Goal: Transaction & Acquisition: Purchase product/service

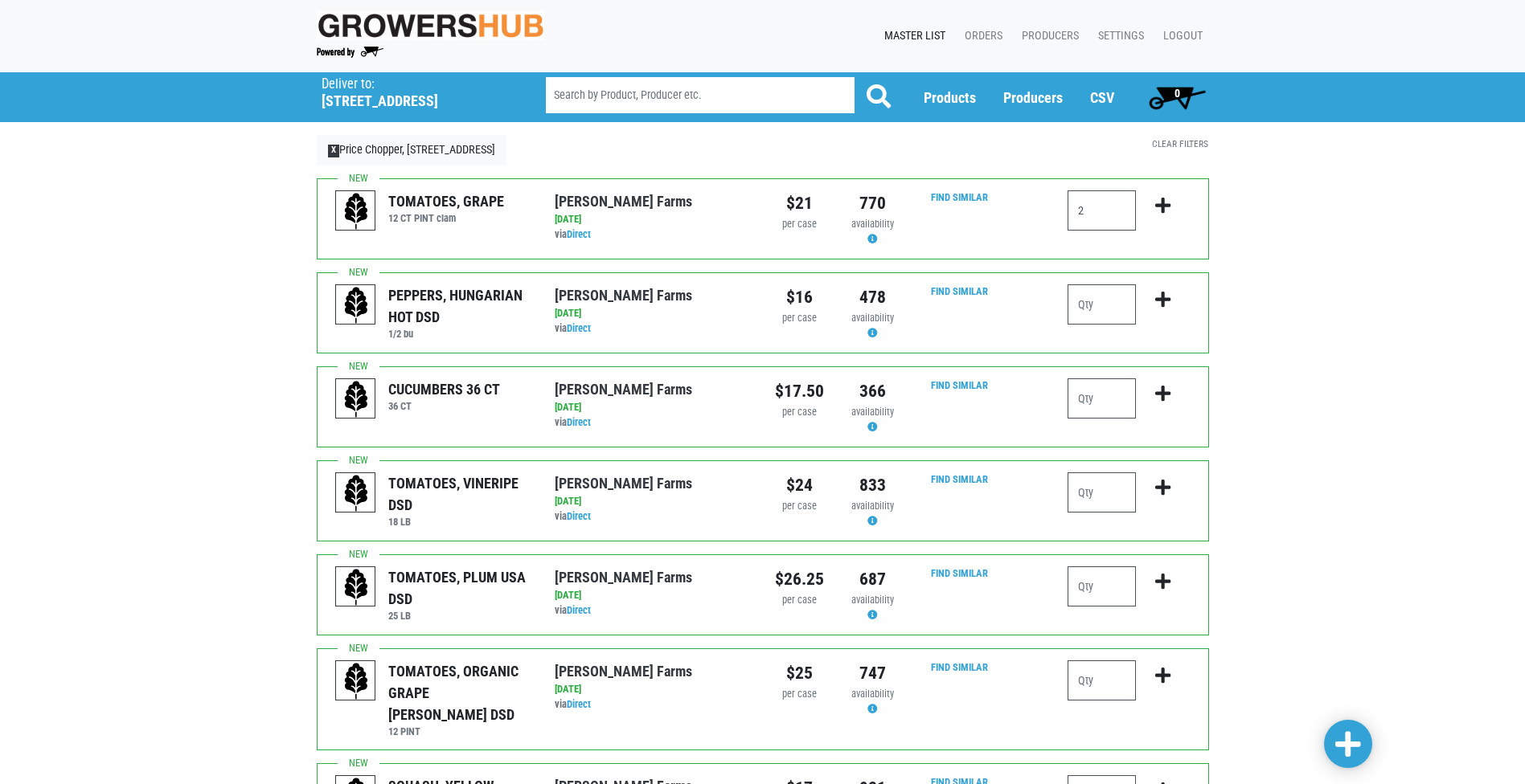
type input "2"
click at [1165, 201] on icon "submit" at bounding box center [1163, 205] width 15 height 18
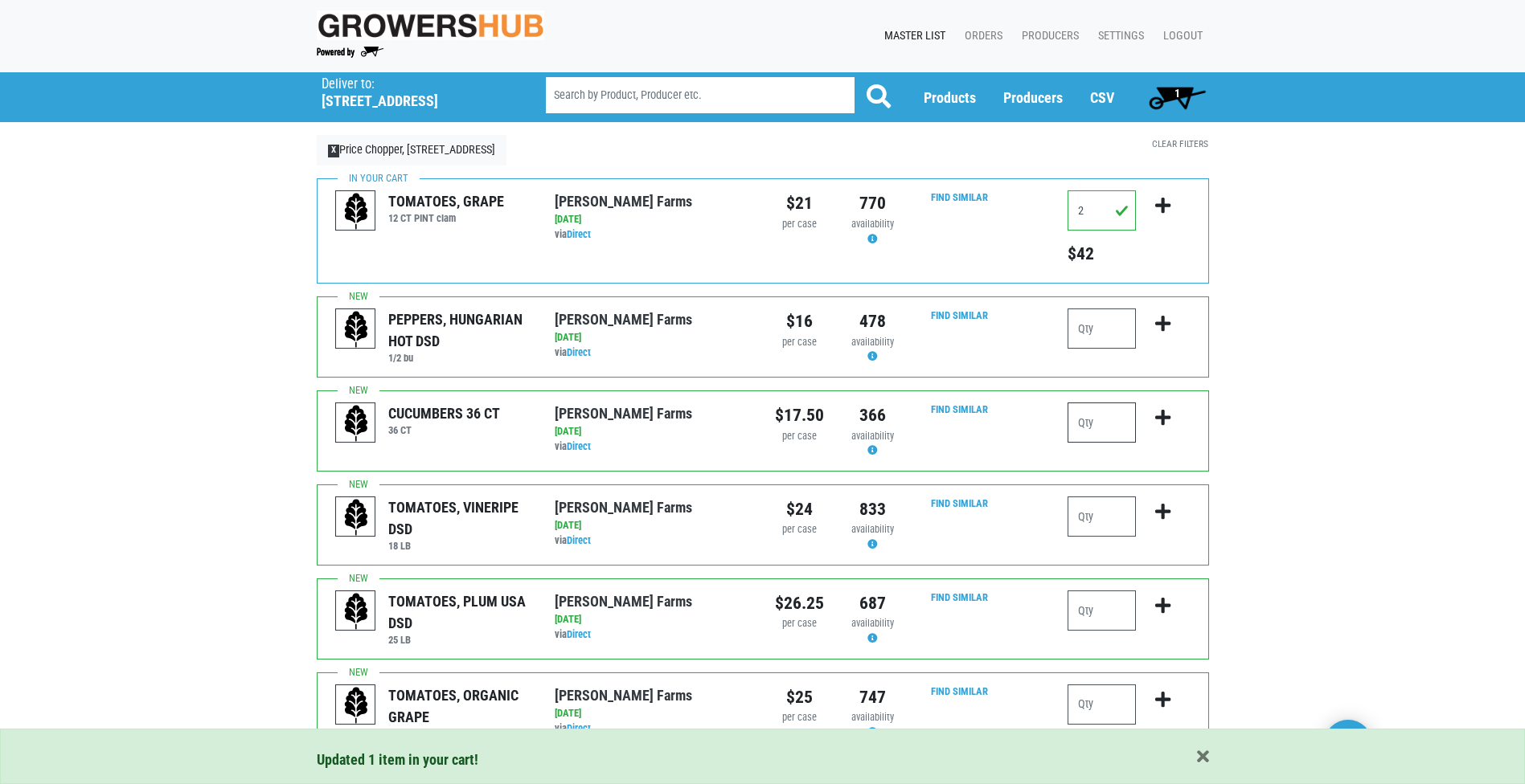
click at [1089, 420] on input "number" at bounding box center [1102, 422] width 69 height 40
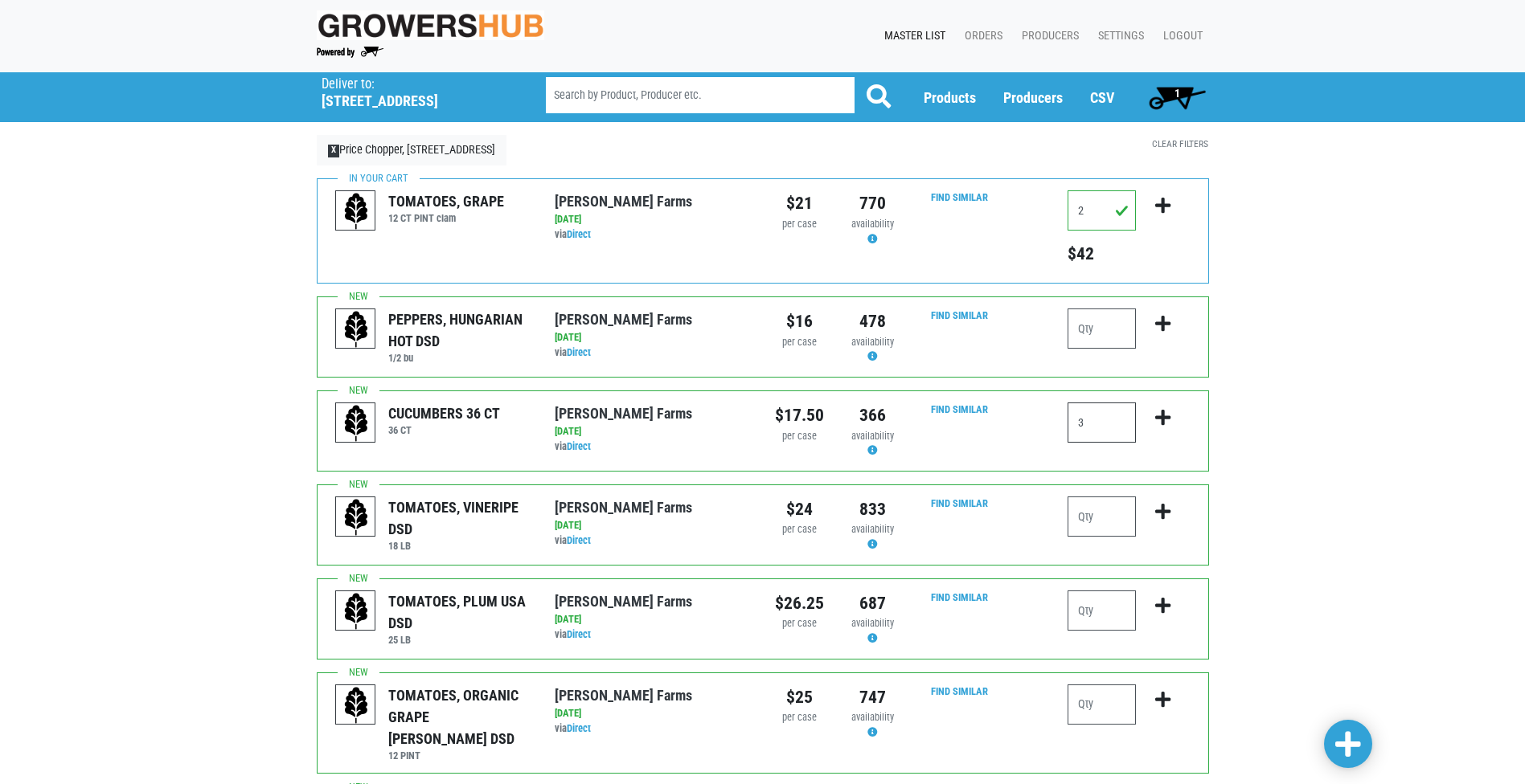
type input "3"
click at [1165, 421] on icon "submit" at bounding box center [1163, 418] width 15 height 18
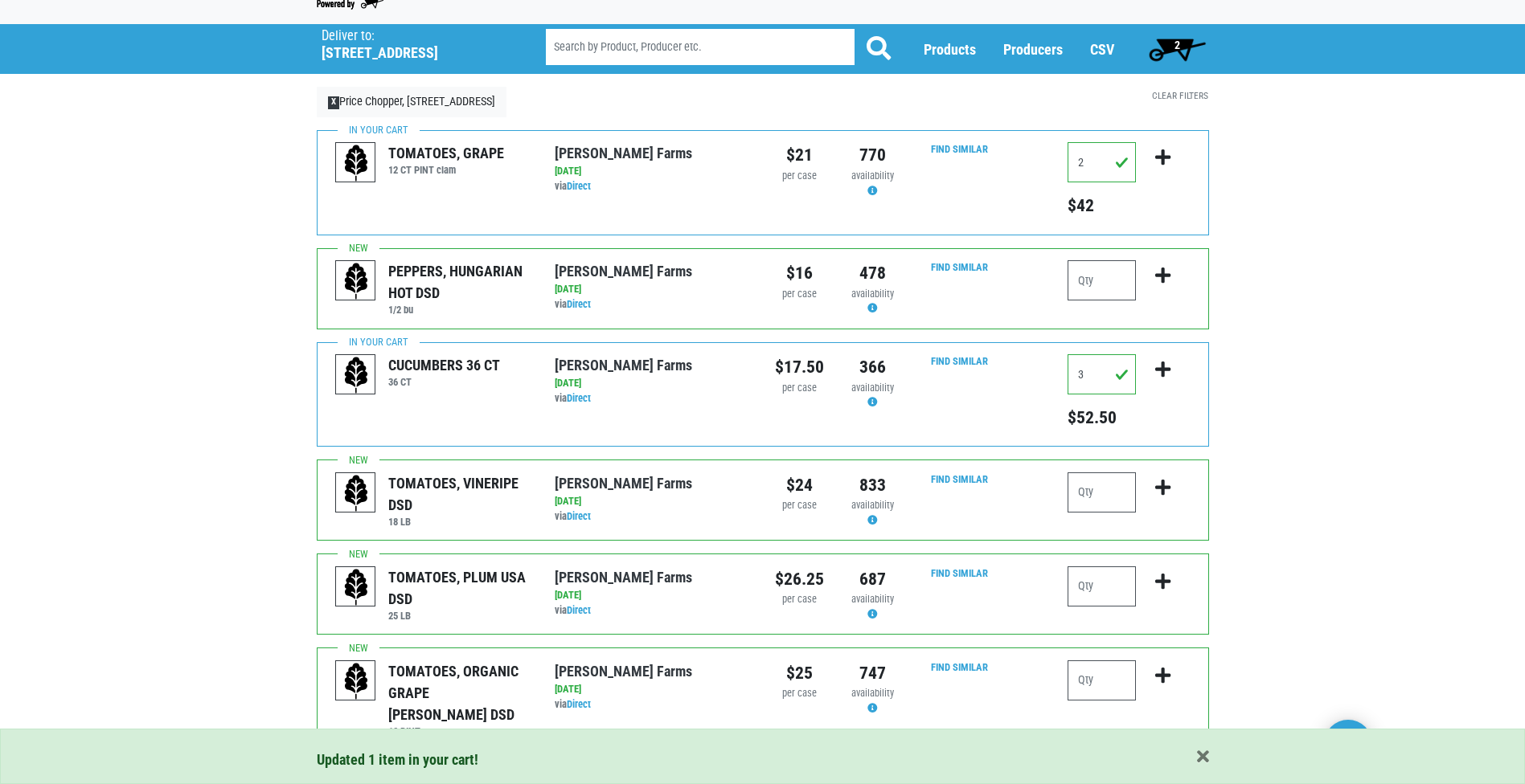
scroll to position [81, 0]
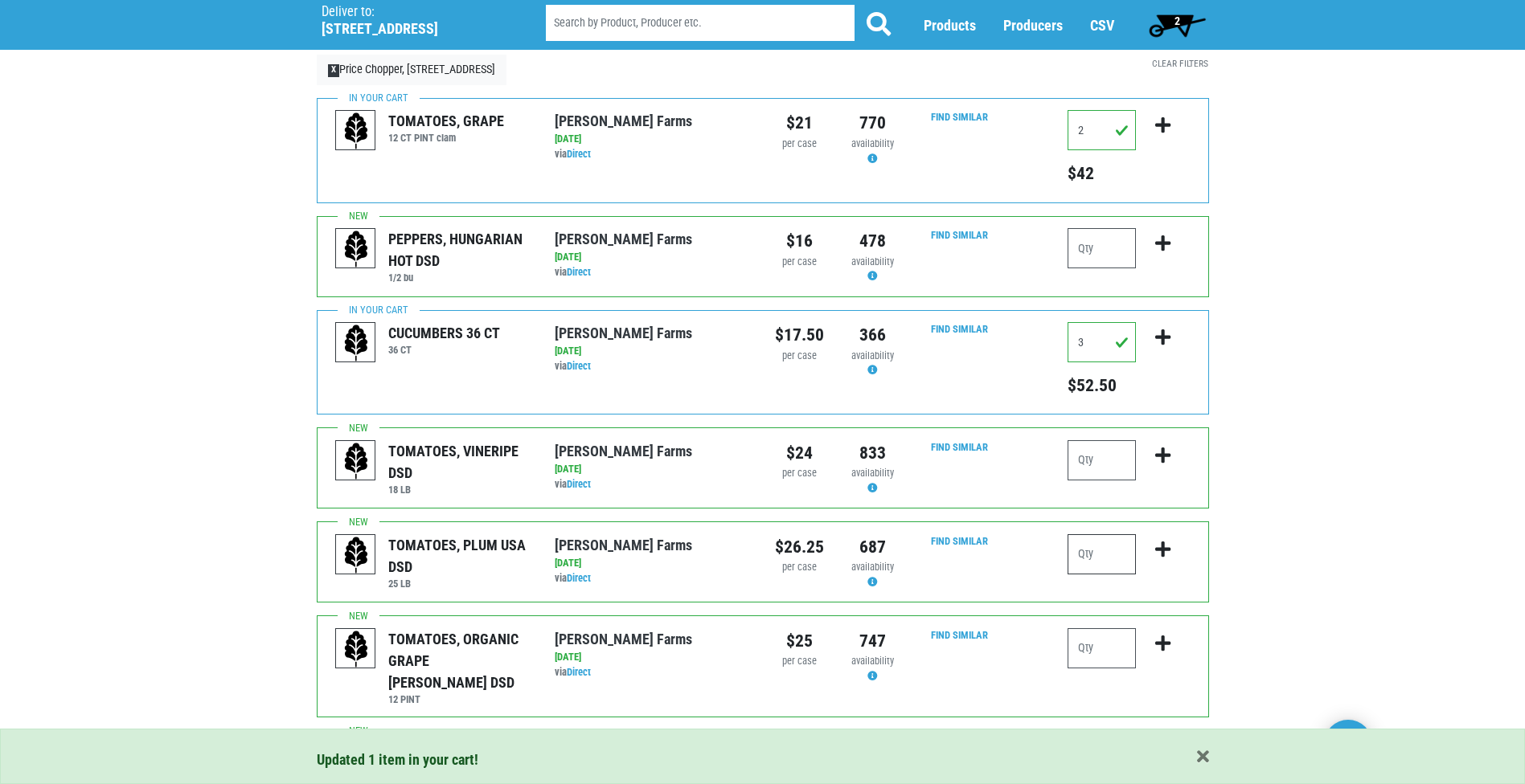
click at [1073, 562] on input "number" at bounding box center [1102, 554] width 69 height 40
type input "1"
click at [1162, 549] on icon "submit" at bounding box center [1163, 549] width 15 height 18
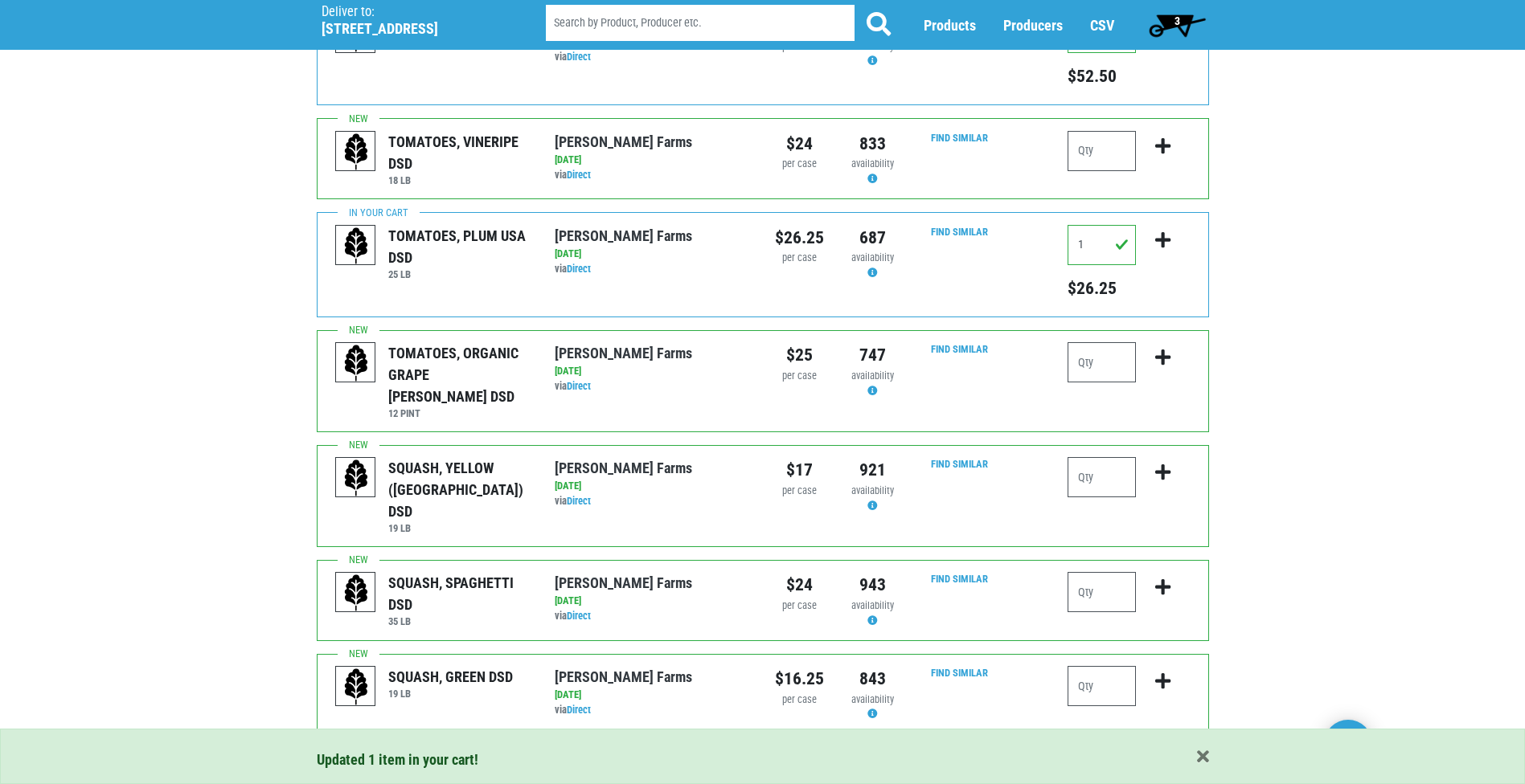
scroll to position [401, 0]
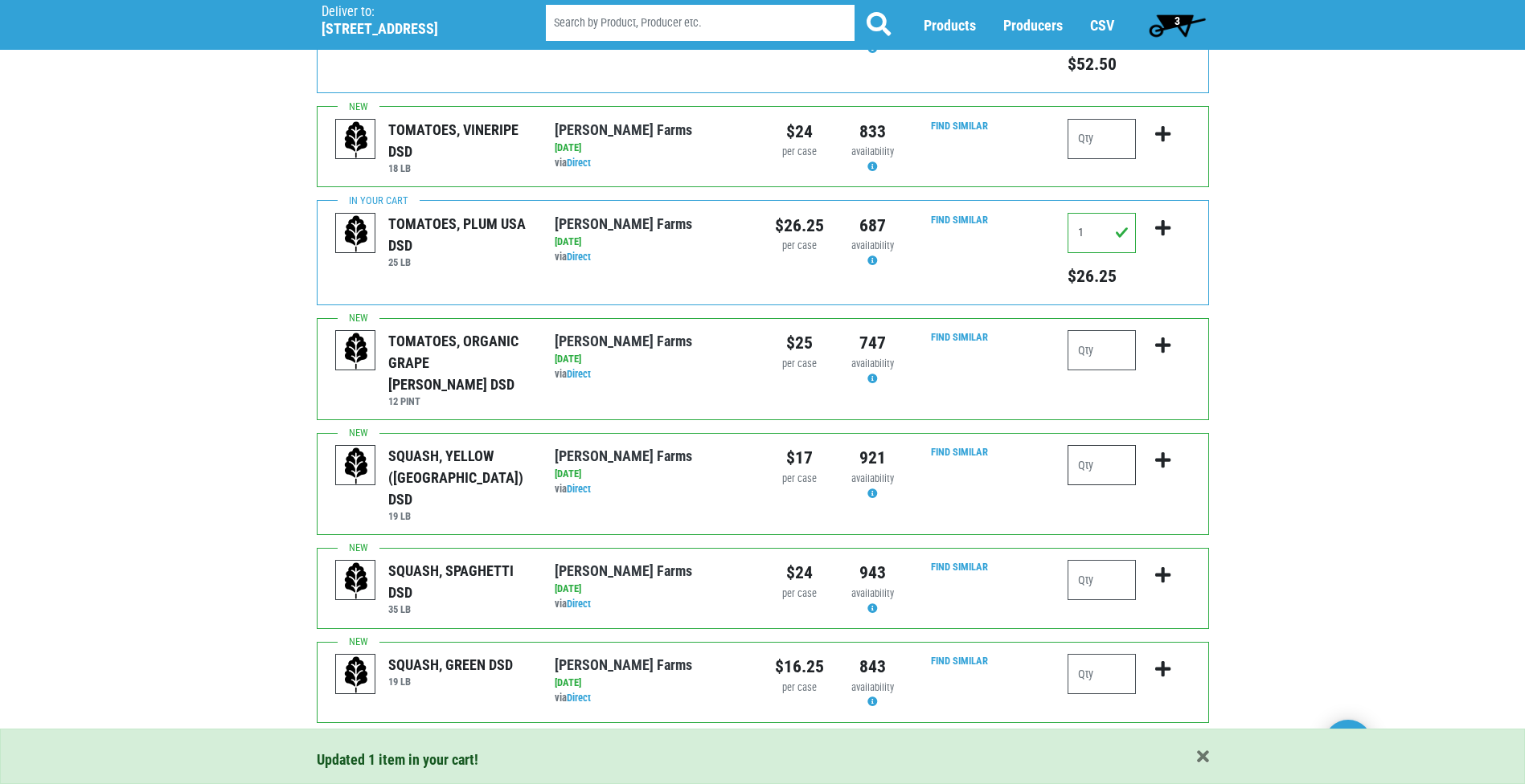
click at [1096, 445] on input "number" at bounding box center [1102, 465] width 69 height 40
type input "1"
click at [1167, 451] on icon "submit" at bounding box center [1163, 460] width 15 height 18
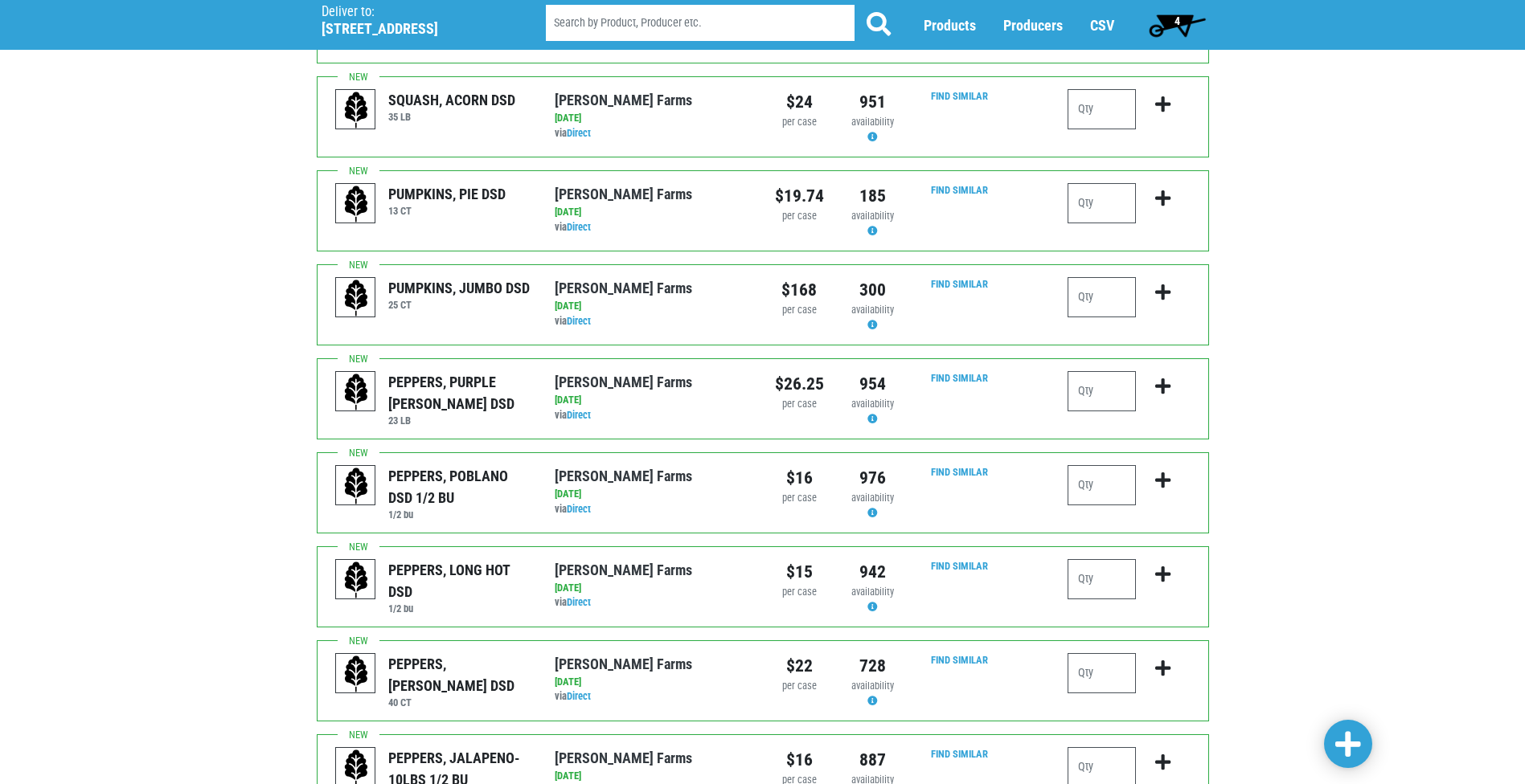
scroll to position [1286, 0]
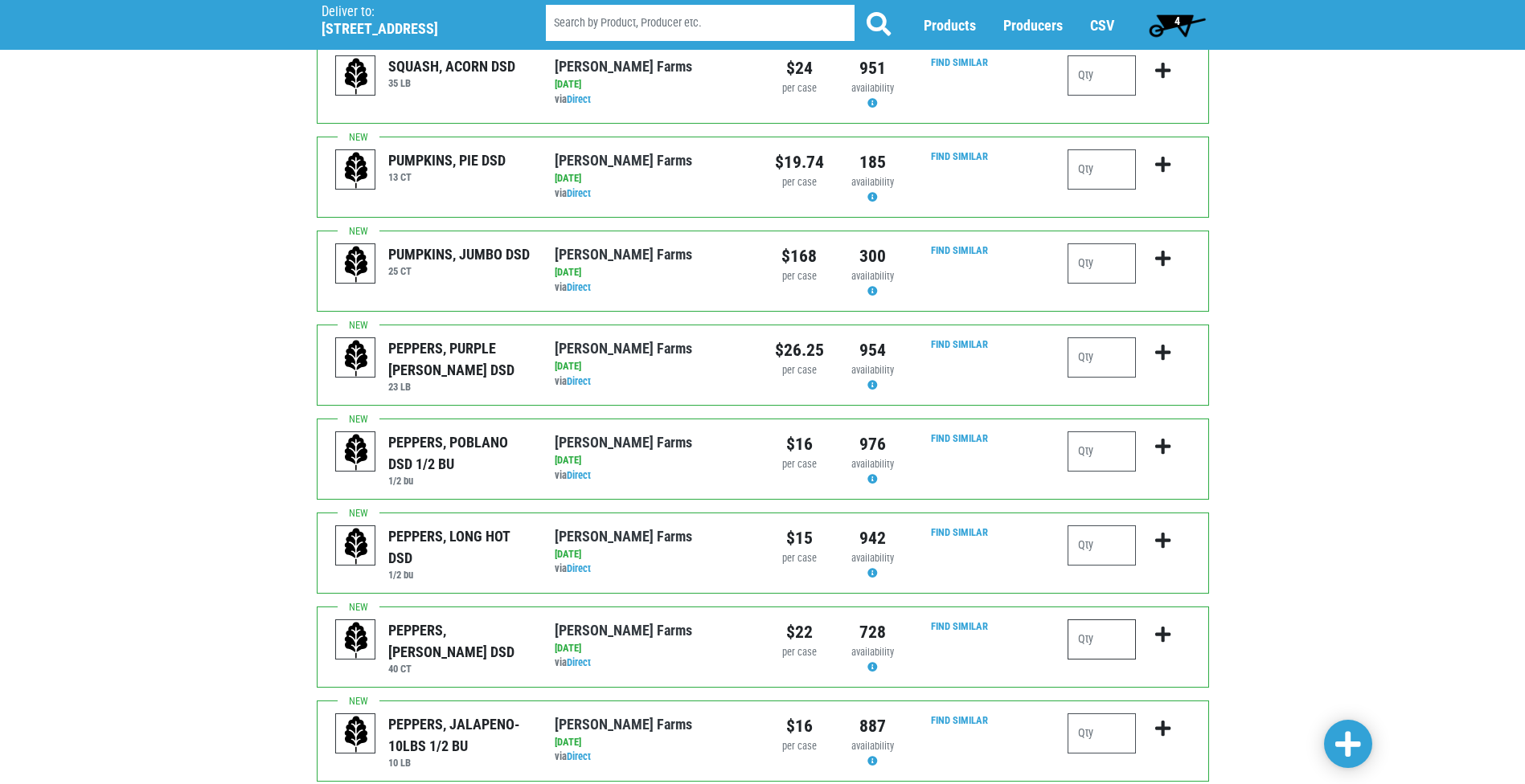
click at [1112, 619] on input "number" at bounding box center [1102, 639] width 69 height 40
type input "3"
click at [1168, 626] on icon "submit" at bounding box center [1163, 635] width 15 height 18
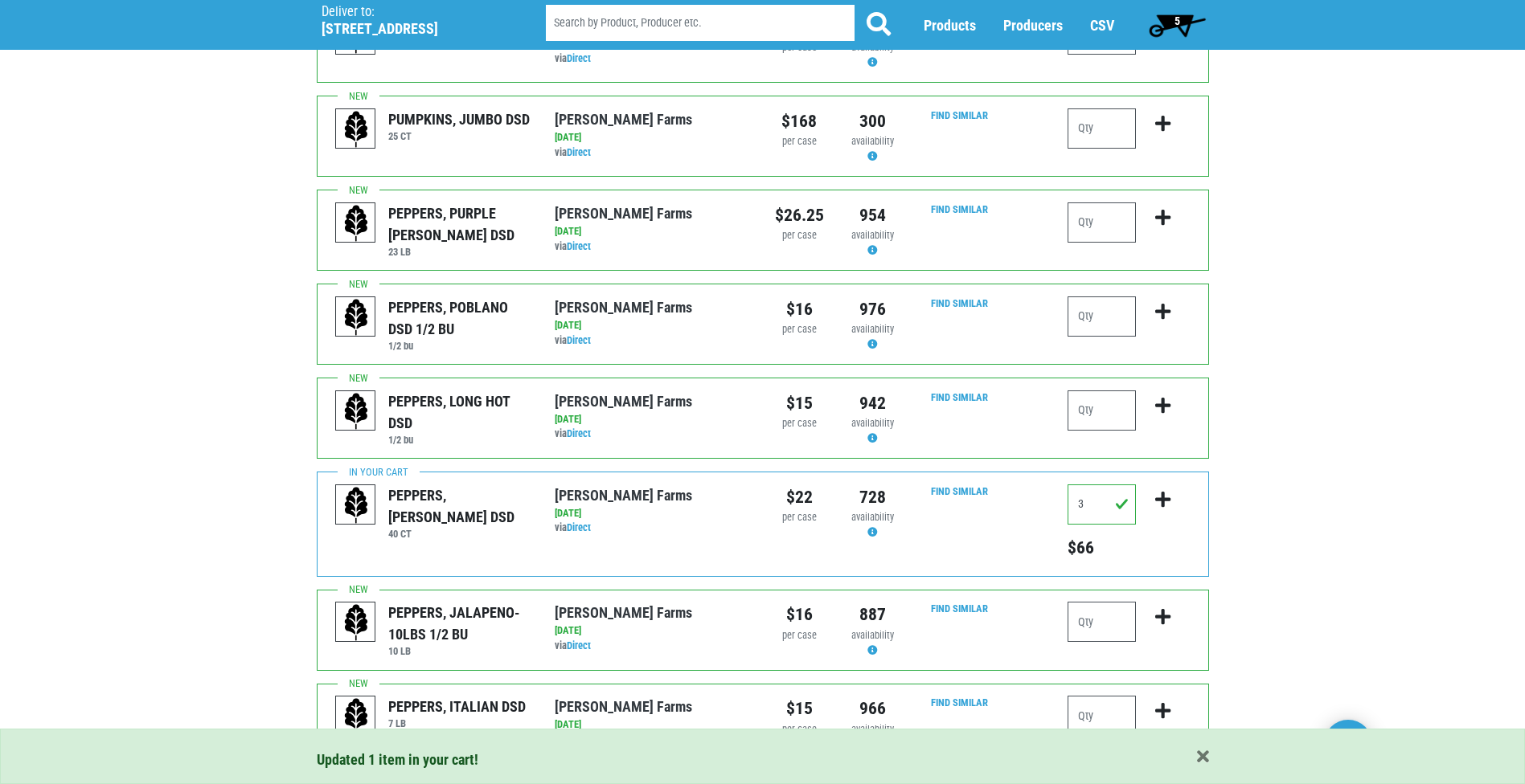
scroll to position [1446, 0]
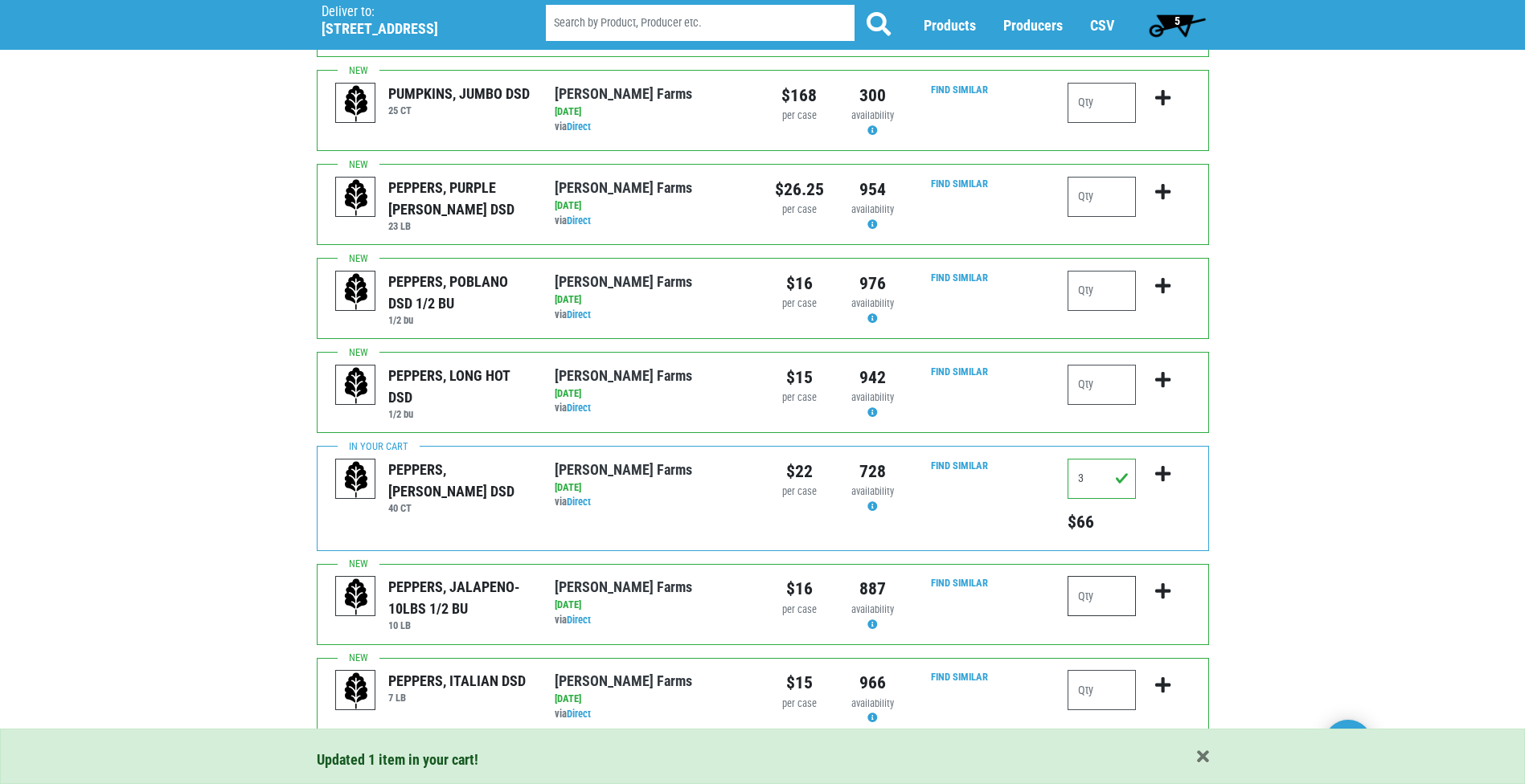
click at [1119, 582] on input "number" at bounding box center [1102, 596] width 69 height 40
type input "1"
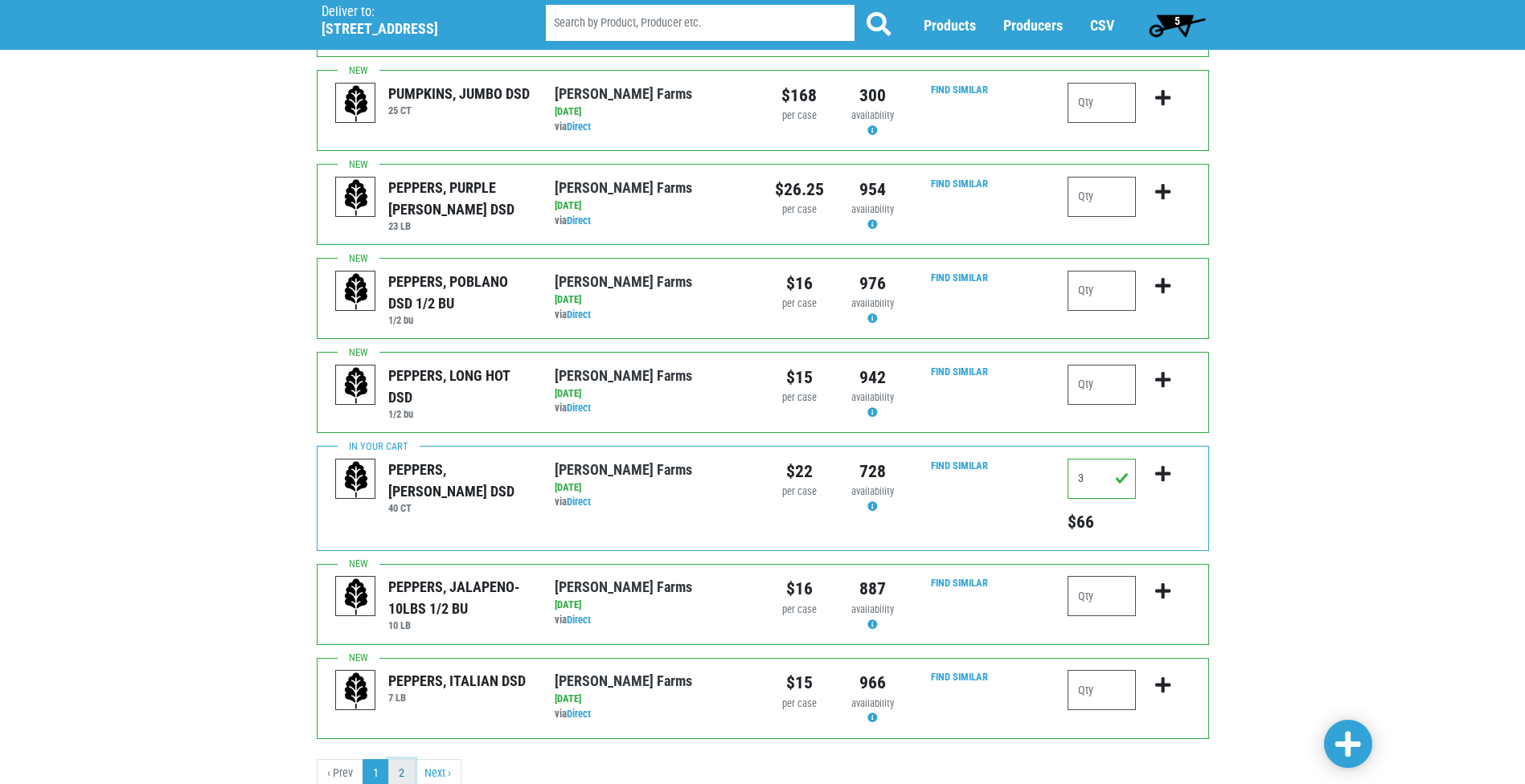
click at [406, 759] on link "2" at bounding box center [401, 774] width 27 height 29
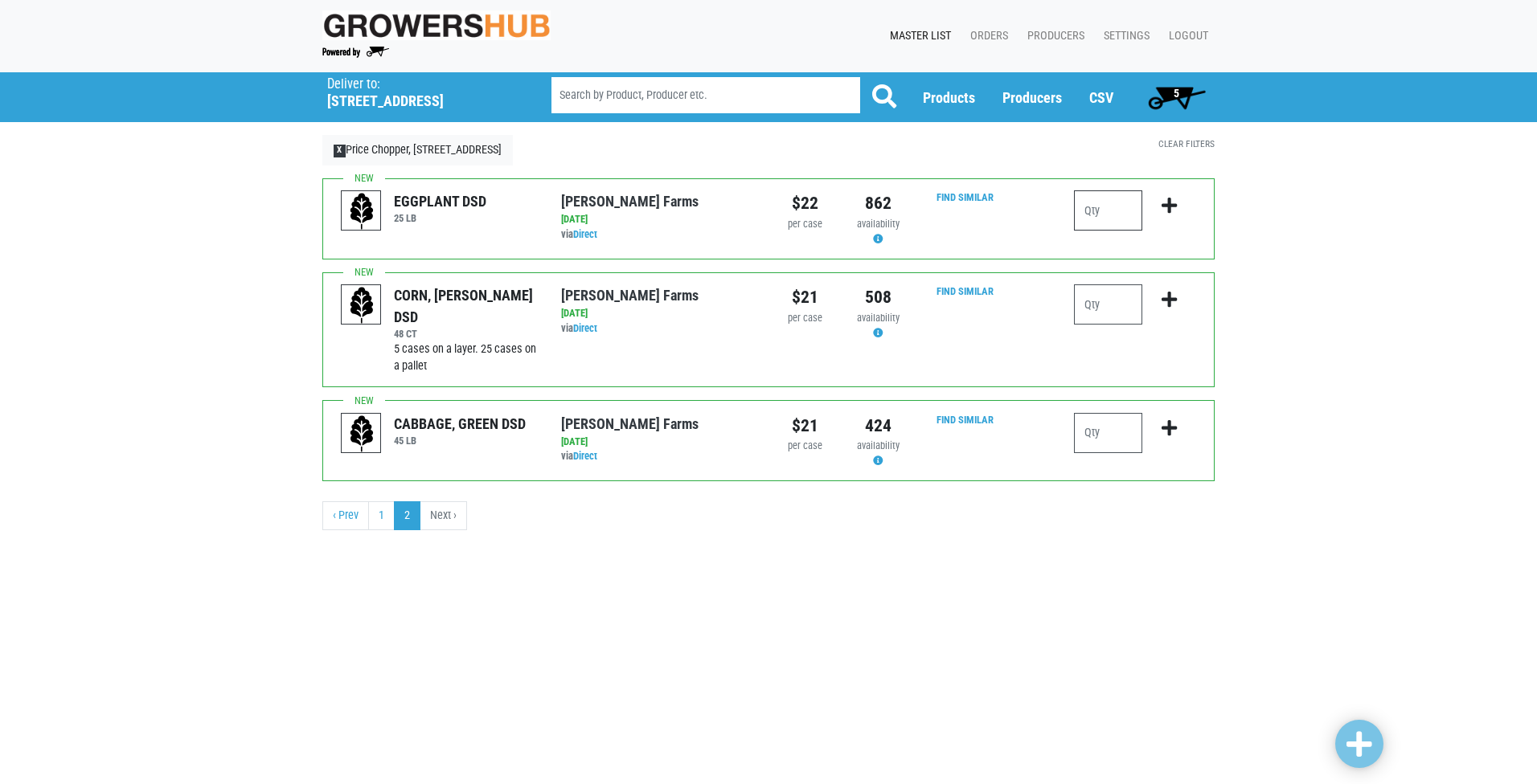
click at [1096, 209] on input "number" at bounding box center [1108, 210] width 69 height 40
type input "1"
click at [1168, 209] on icon "submit" at bounding box center [1169, 205] width 15 height 18
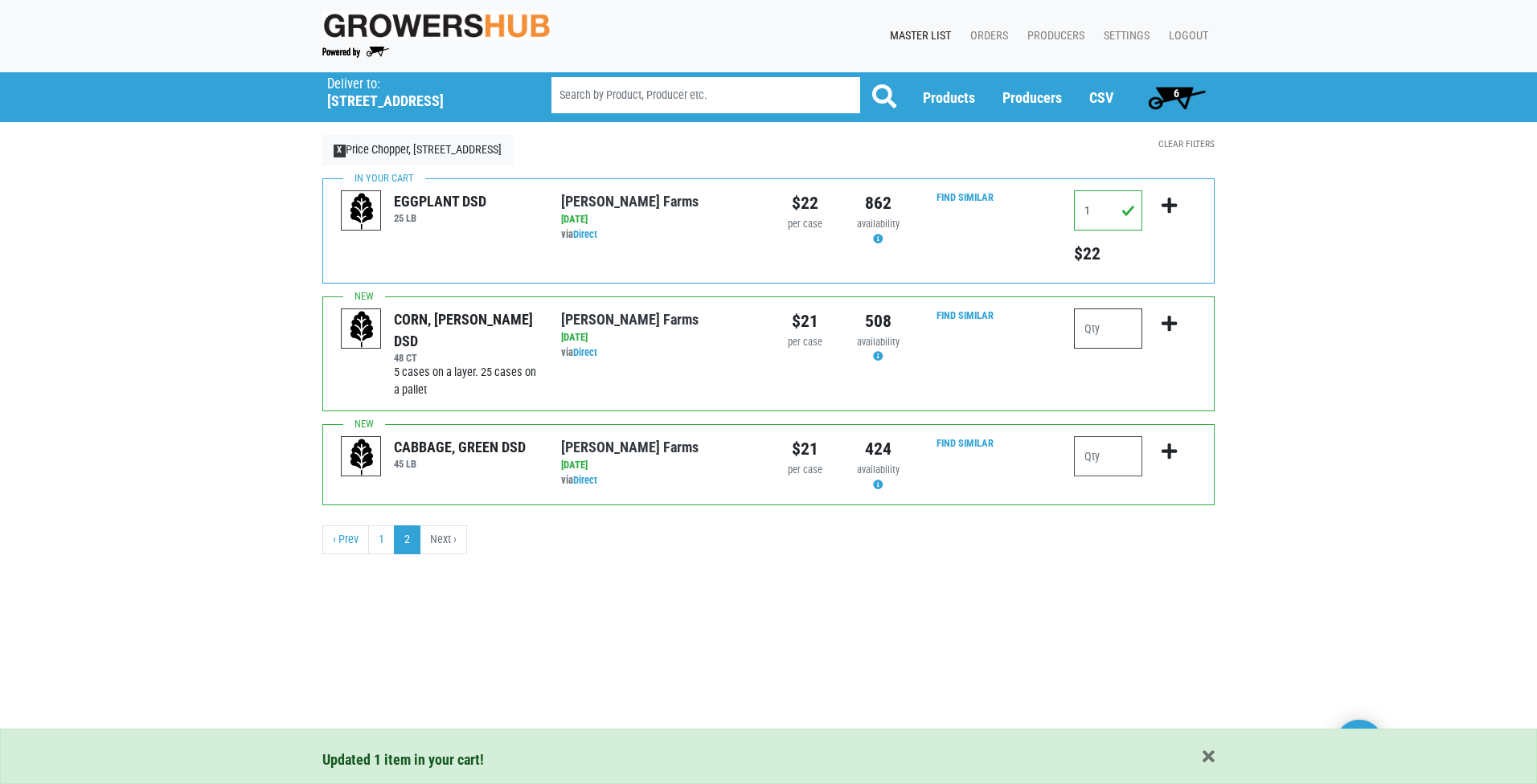
click at [1104, 329] on input "number" at bounding box center [1108, 329] width 69 height 40
type input "10"
click at [1168, 317] on icon "submit" at bounding box center [1169, 323] width 15 height 18
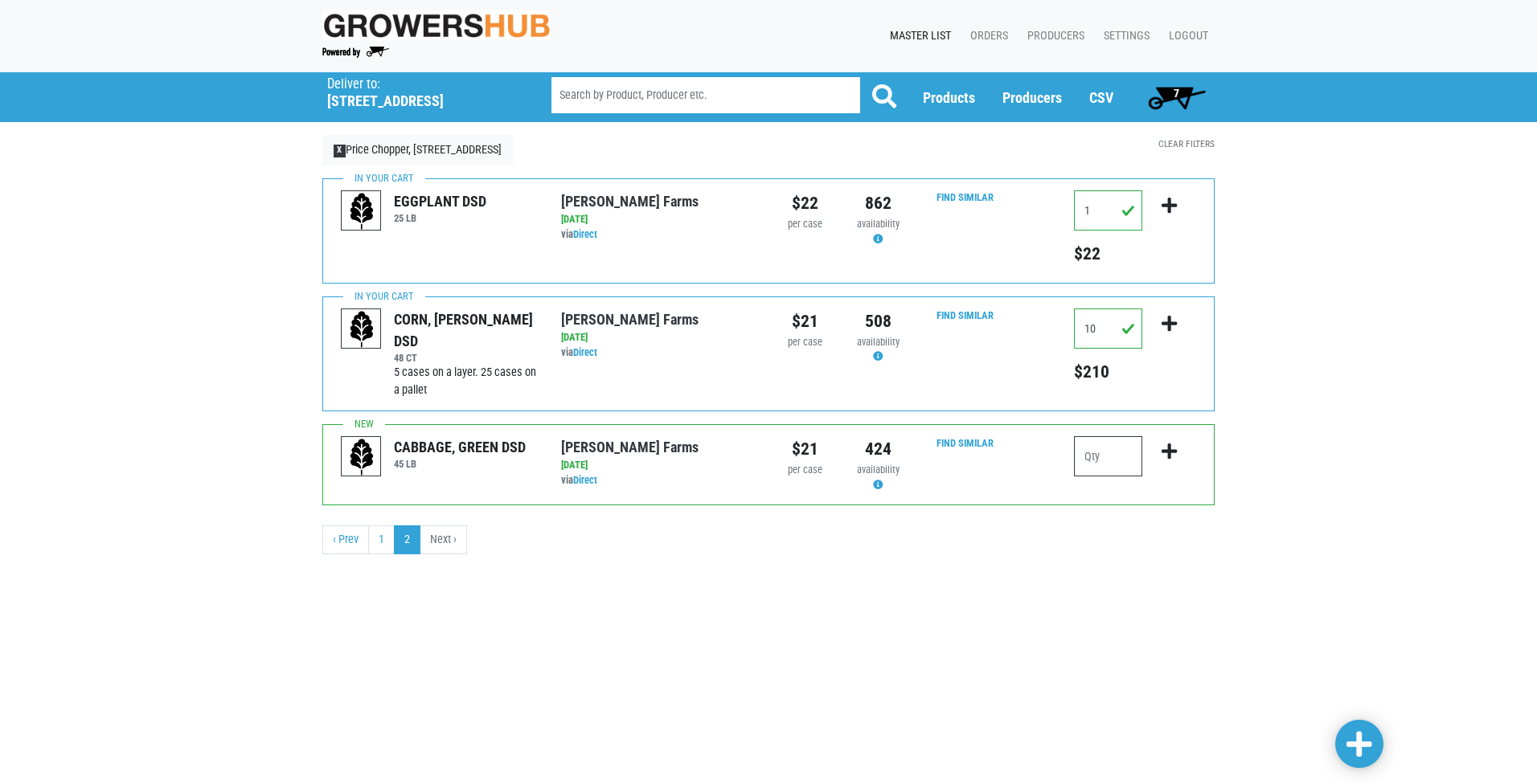
click at [1107, 450] on input "number" at bounding box center [1108, 456] width 69 height 40
type input "3"
click at [1166, 452] on icon "submit" at bounding box center [1169, 451] width 15 height 18
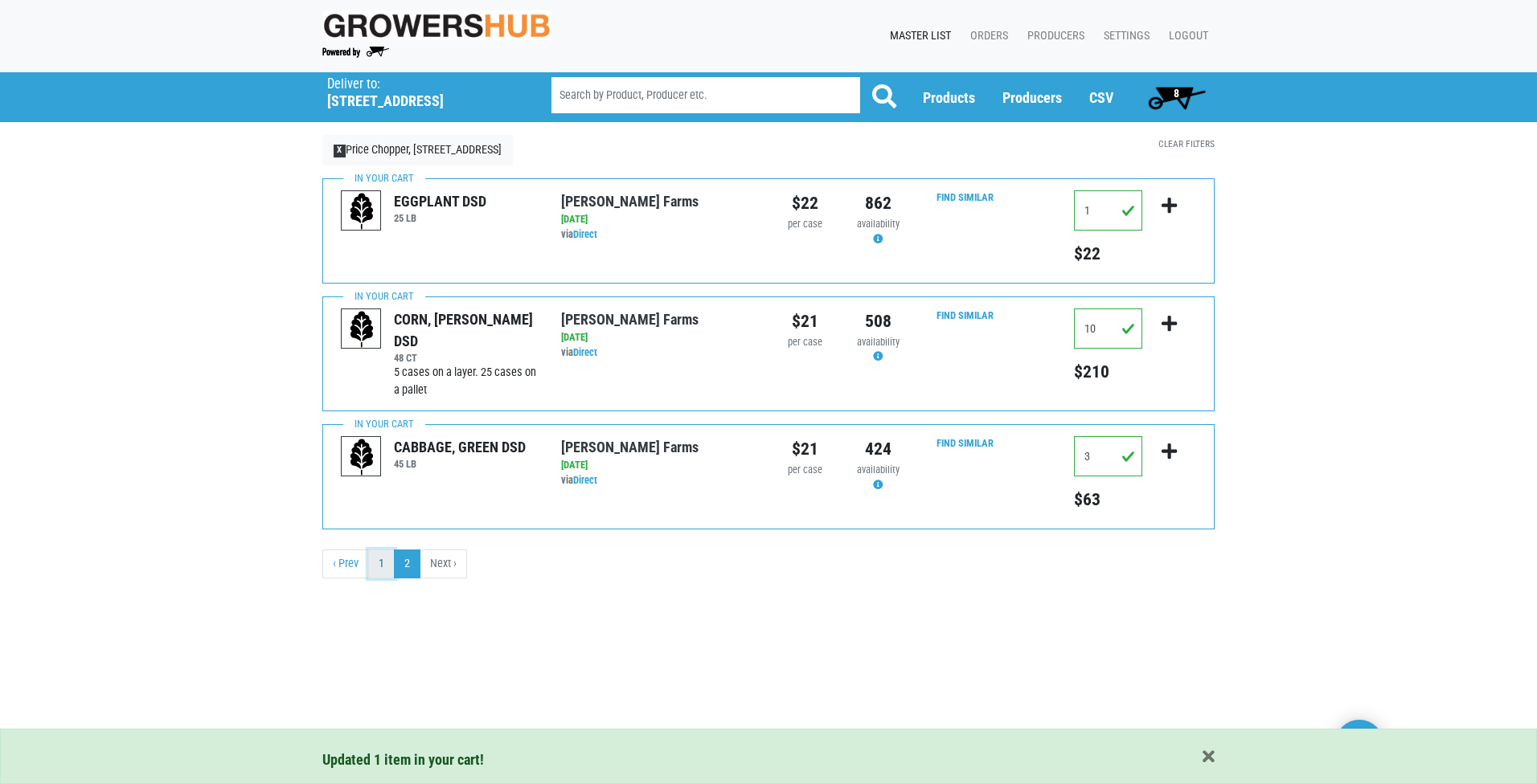
click at [385, 564] on link "1" at bounding box center [381, 564] width 27 height 29
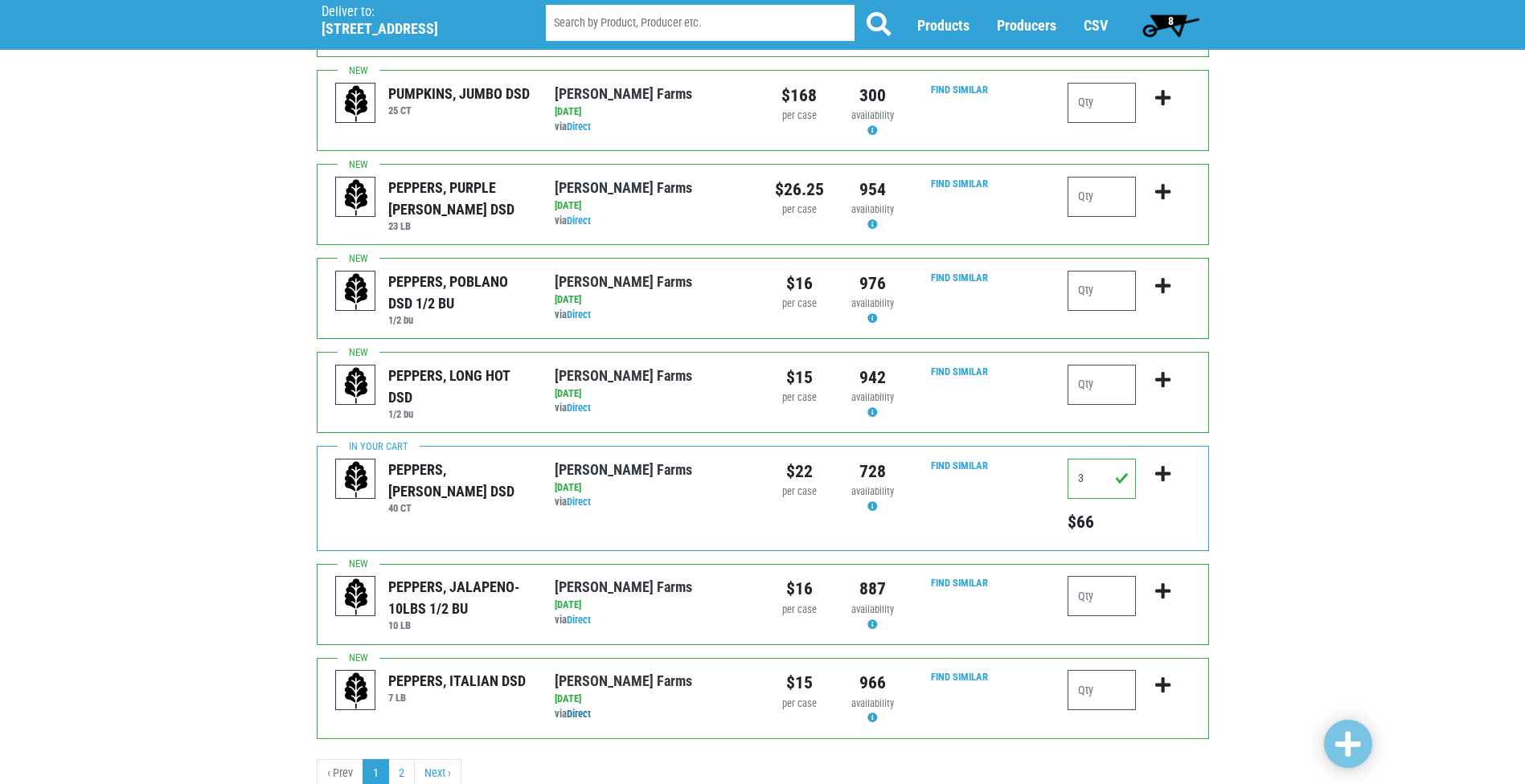
scroll to position [1482, 0]
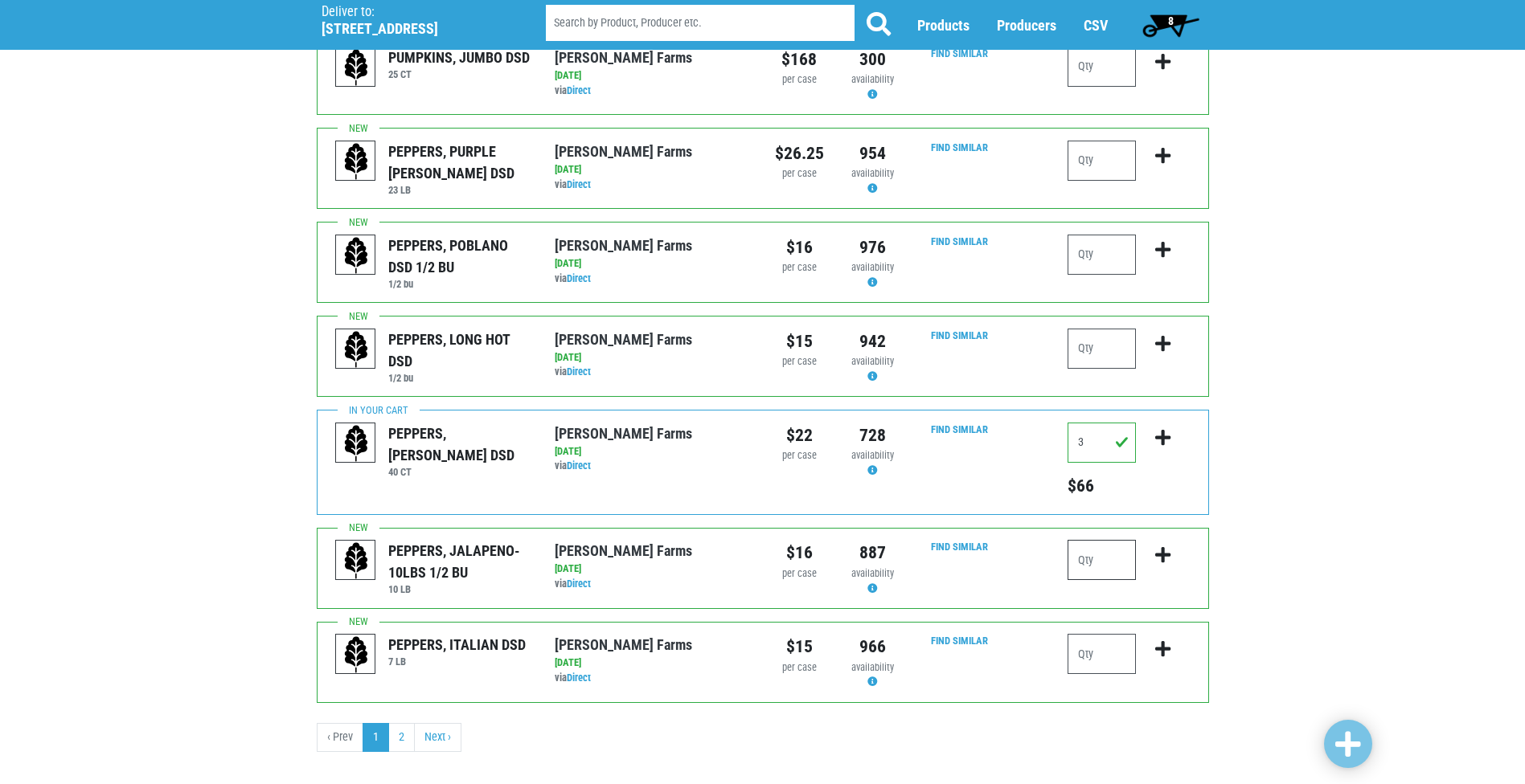
click at [1122, 541] on input "number" at bounding box center [1102, 559] width 69 height 40
type input "1"
click at [1163, 546] on icon "submit" at bounding box center [1163, 555] width 15 height 18
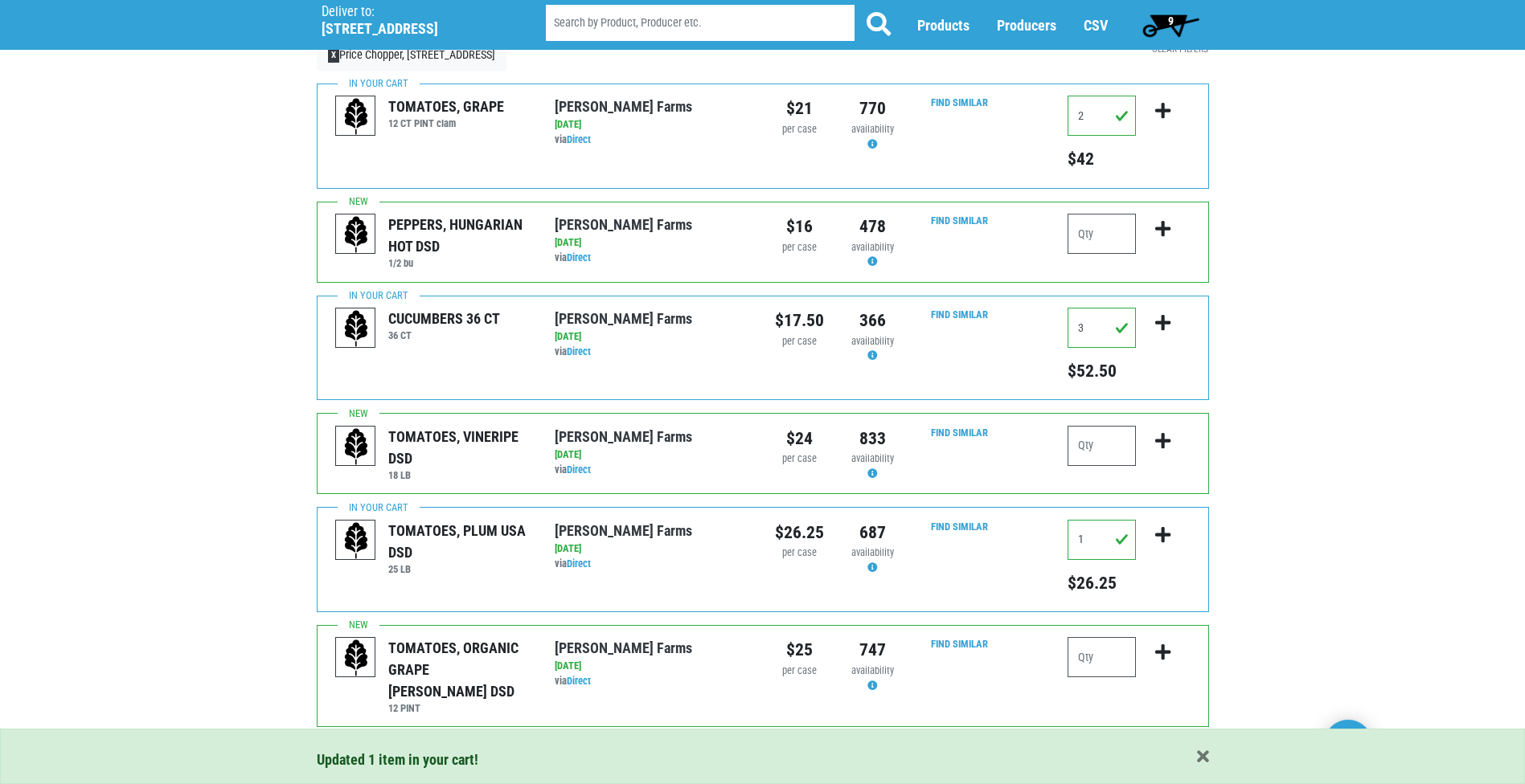
scroll to position [0, 0]
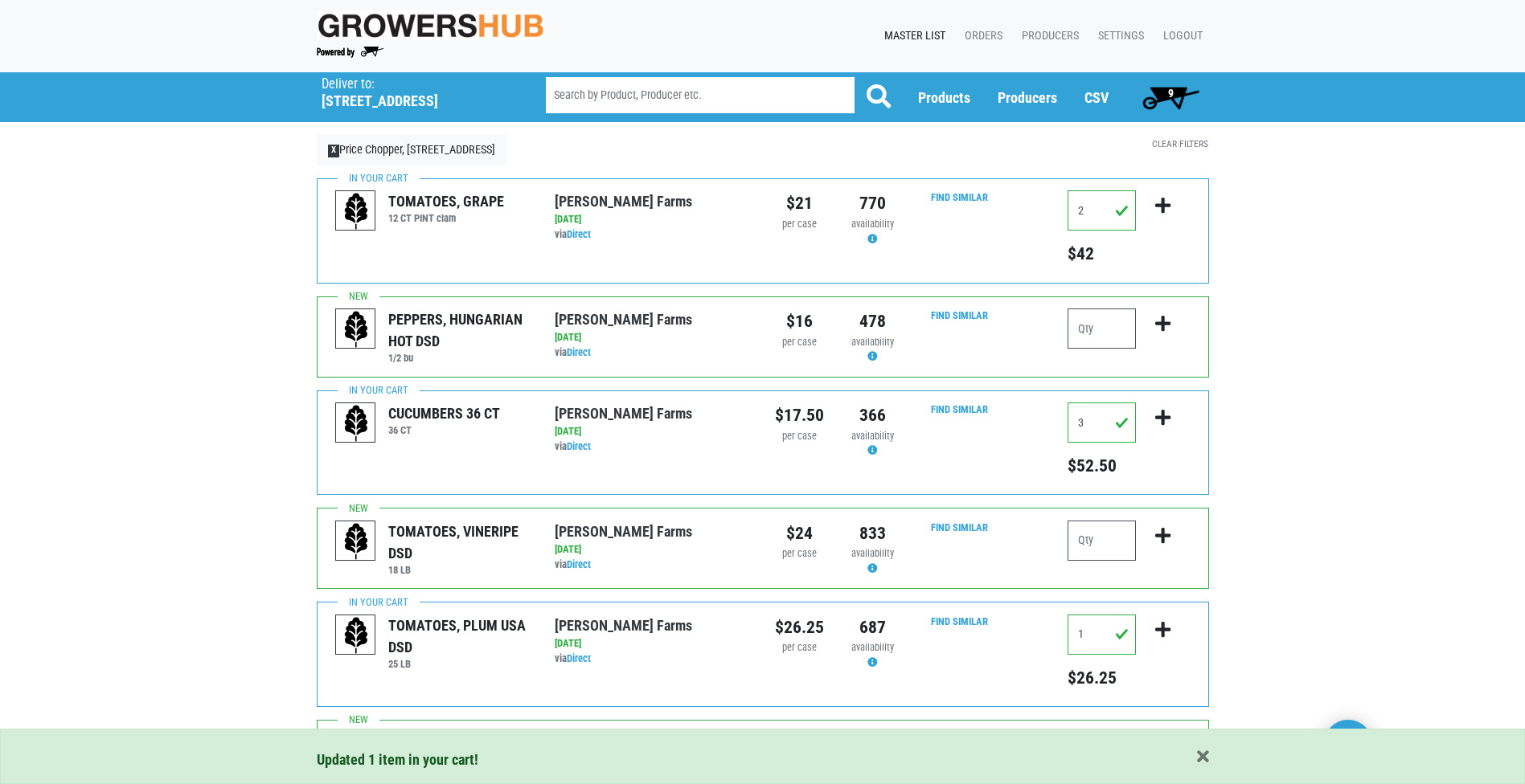
click at [1178, 96] on span "9" at bounding box center [1171, 97] width 71 height 32
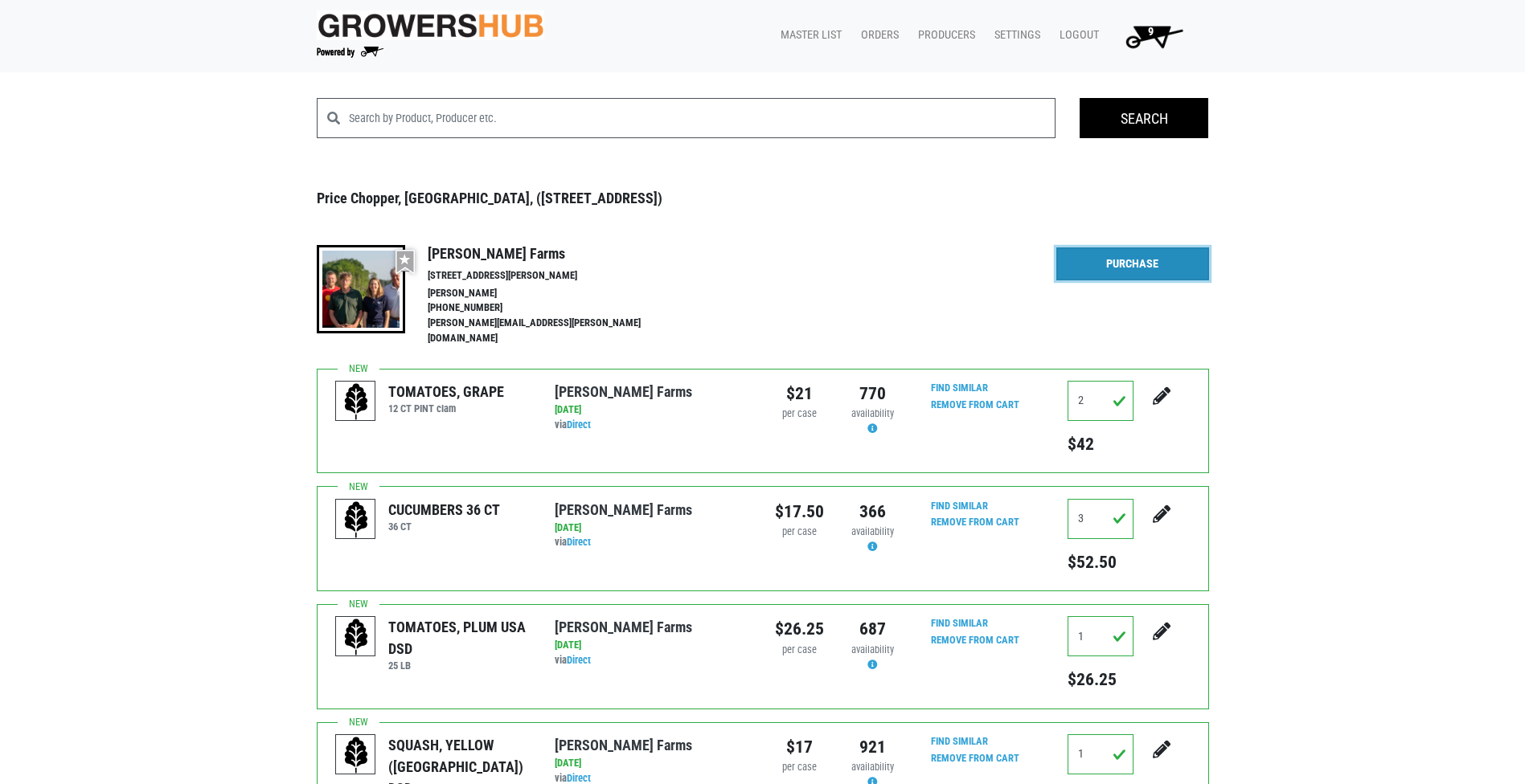
click at [1177, 262] on link "Purchase" at bounding box center [1133, 263] width 153 height 33
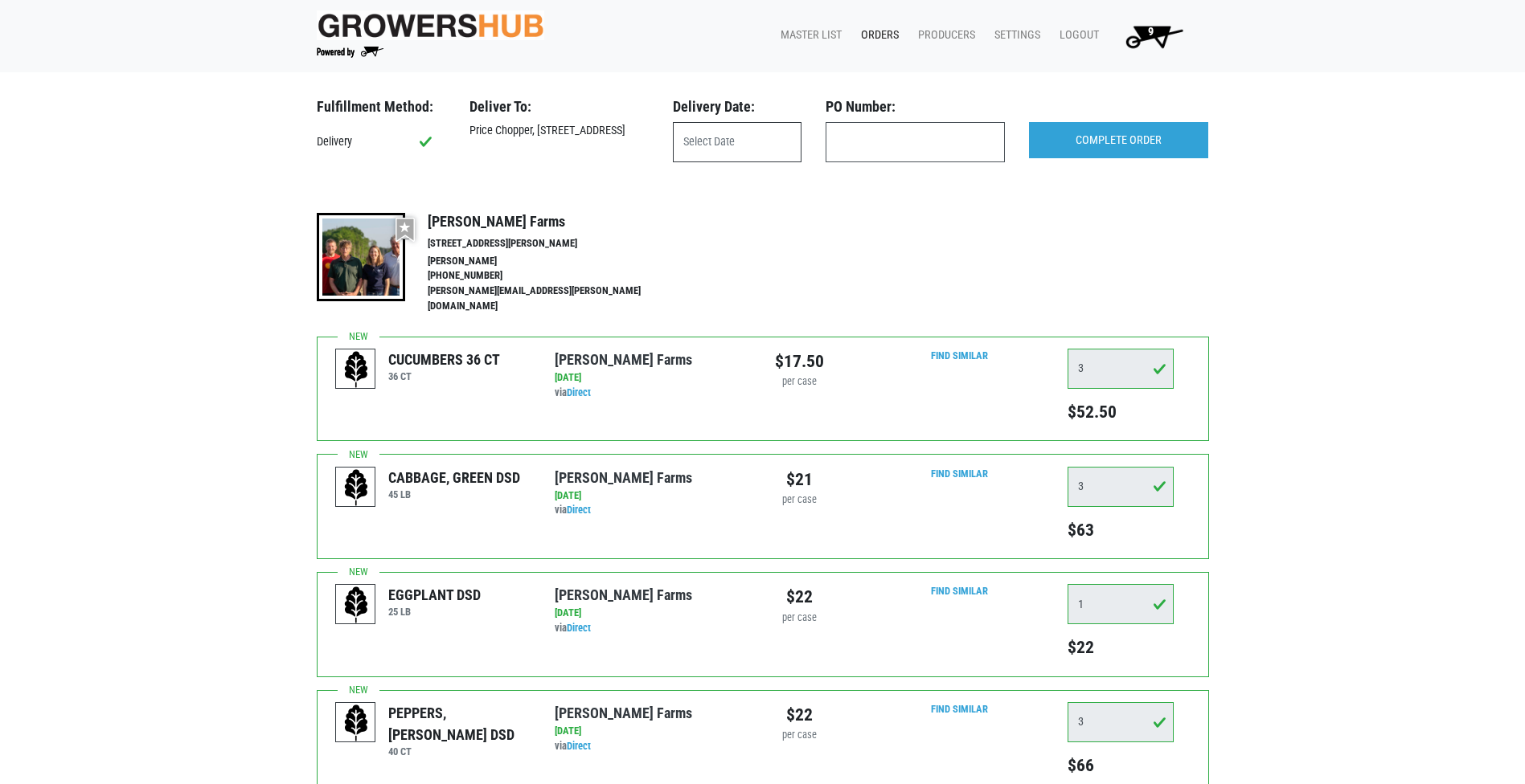
click at [740, 127] on input "text" at bounding box center [737, 142] width 129 height 40
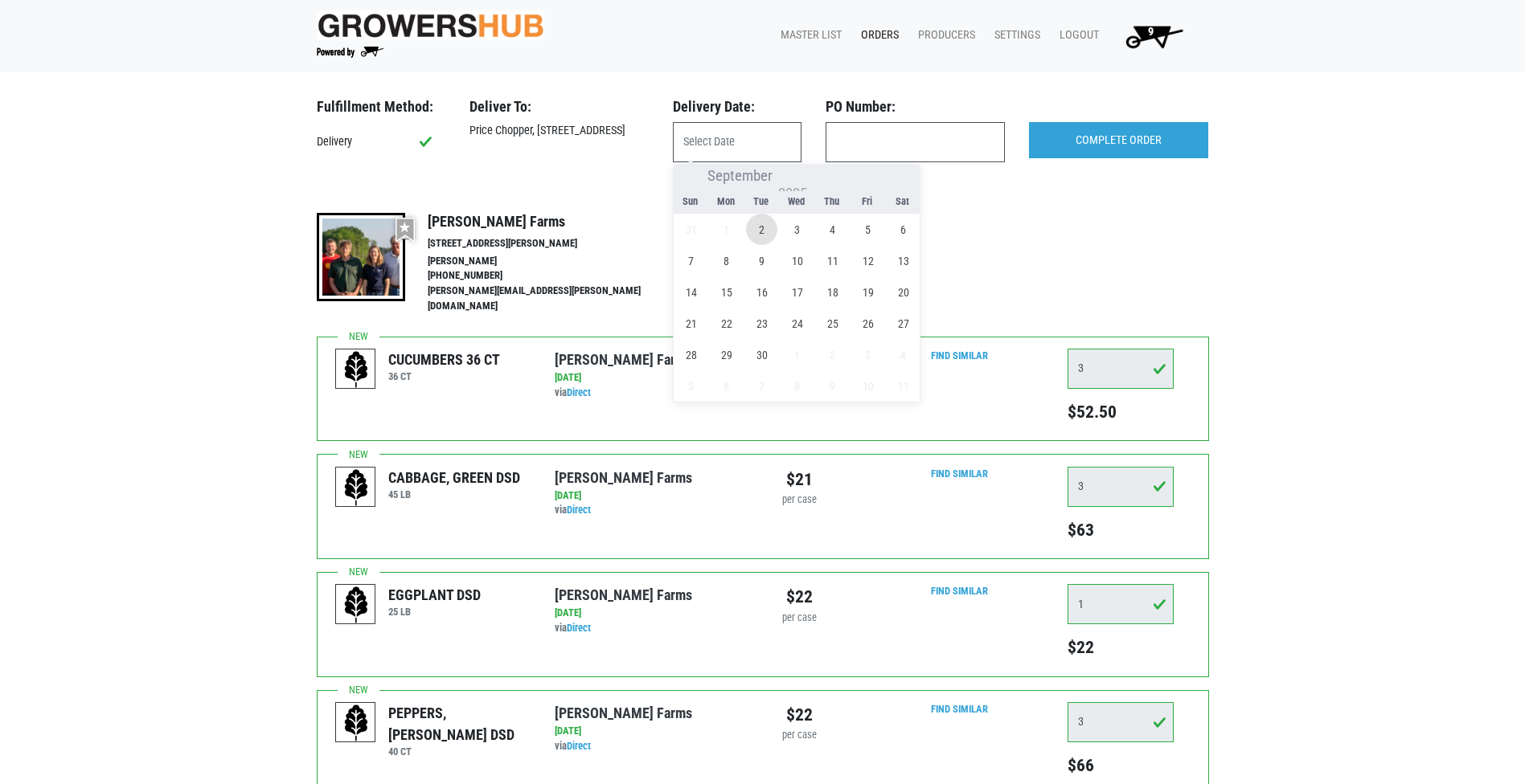
click at [756, 223] on span "2" at bounding box center [761, 229] width 32 height 32
type input "[DATE]"
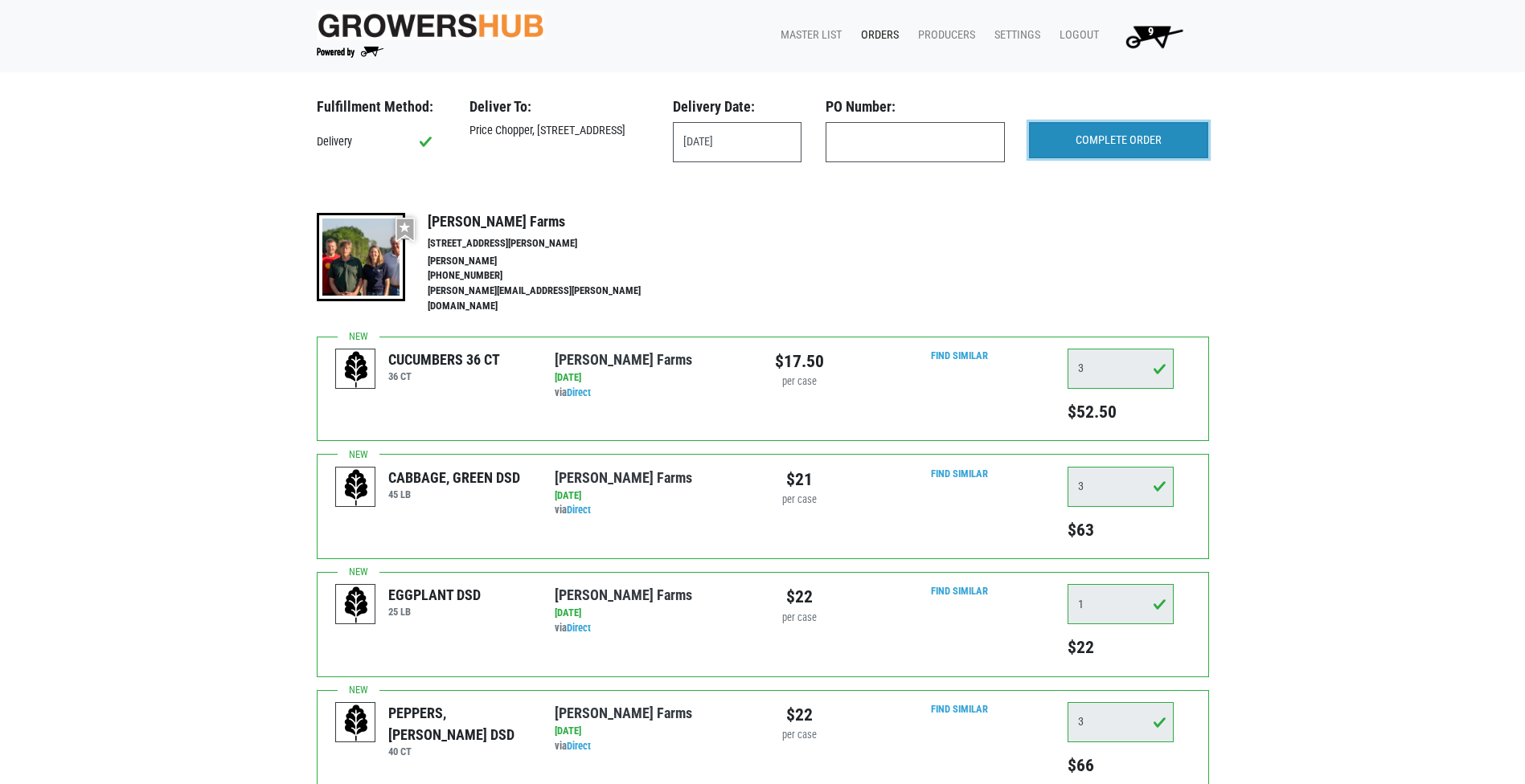
click at [1102, 133] on input "COMPLETE ORDER" at bounding box center [1118, 140] width 179 height 37
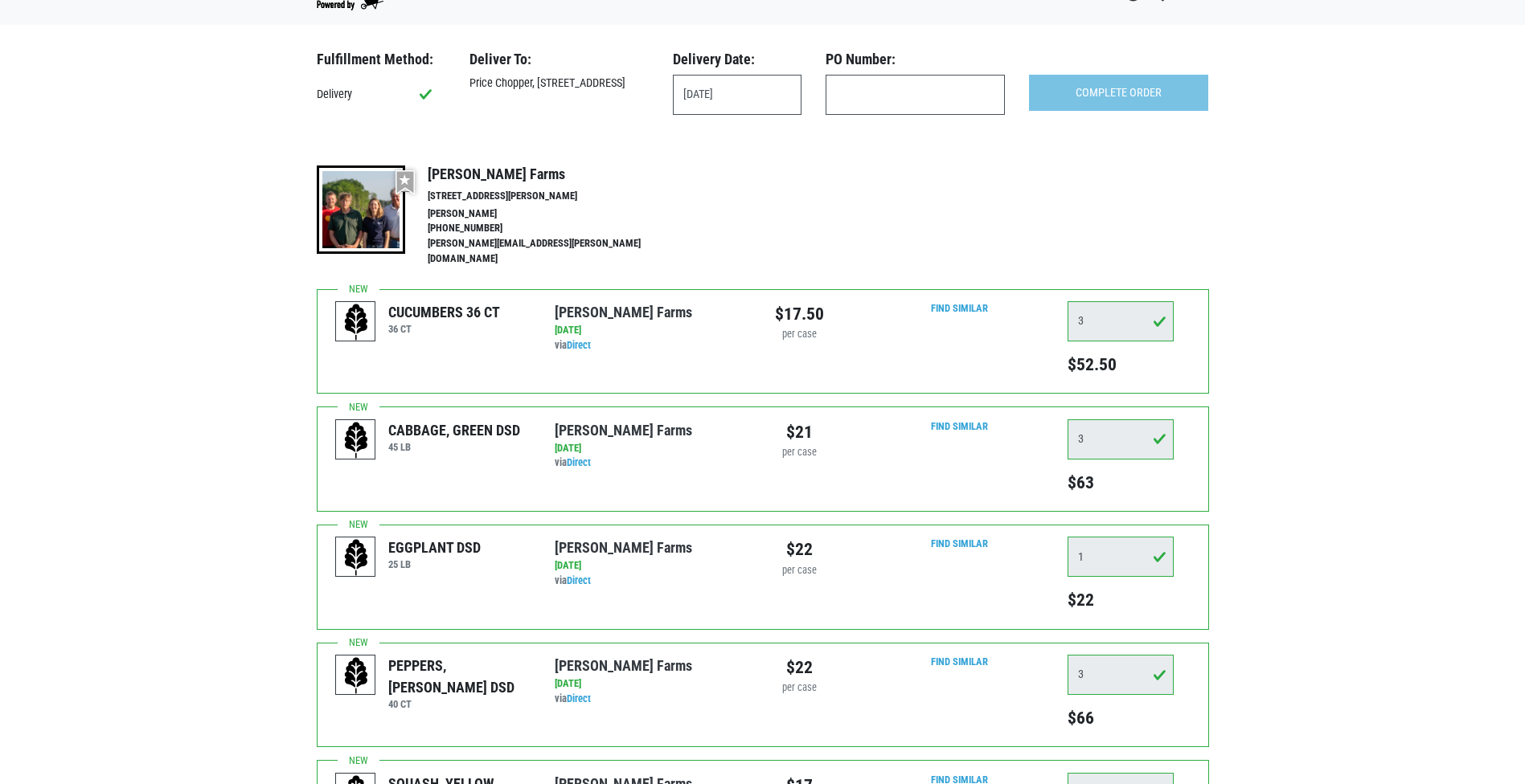
scroll to position [81, 0]
